Goal: Go to known website

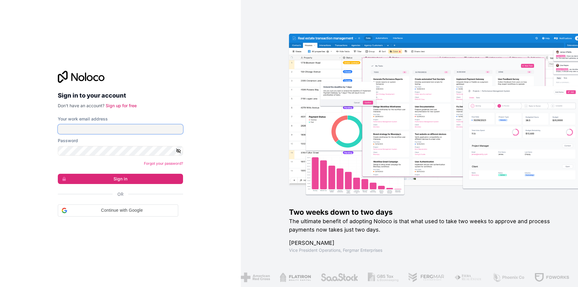
click at [119, 132] on input "Your work email address" at bounding box center [120, 129] width 125 height 10
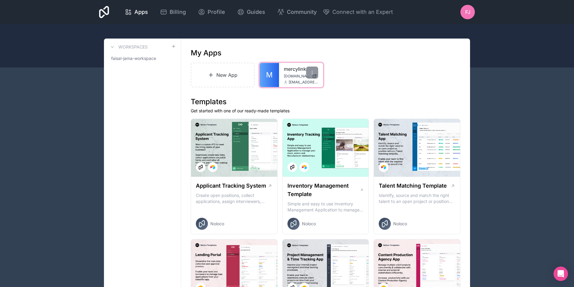
click at [288, 70] on link "mercylink" at bounding box center [301, 68] width 34 height 7
click at [284, 80] on div "[EMAIL_ADDRESS][DOMAIN_NAME]" at bounding box center [301, 82] width 34 height 5
click at [285, 78] on span "[DOMAIN_NAME]" at bounding box center [297, 76] width 26 height 5
